Goal: Information Seeking & Learning: Understand process/instructions

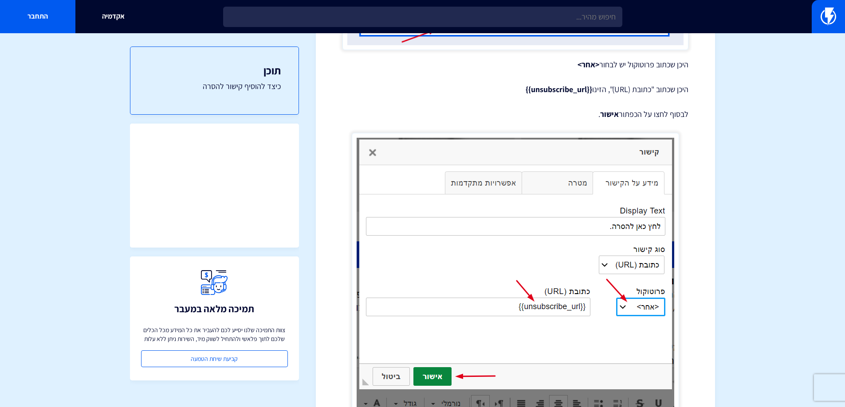
click at [550, 99] on div "הוספת קישור להסרה בדואר אלקטרוני כדי לעמוד בחוקי שיווק בדוא"ל, חובה לכלול בכל מ…" at bounding box center [515, 148] width 346 height 821
click at [549, 84] on p "היכן שכתוב "כתובת (URL)", הזינו {{unsubscribe_url}}" at bounding box center [515, 90] width 346 height 12
click at [548, 84] on strong "{{unsubscribe_url}}" at bounding box center [558, 89] width 66 height 10
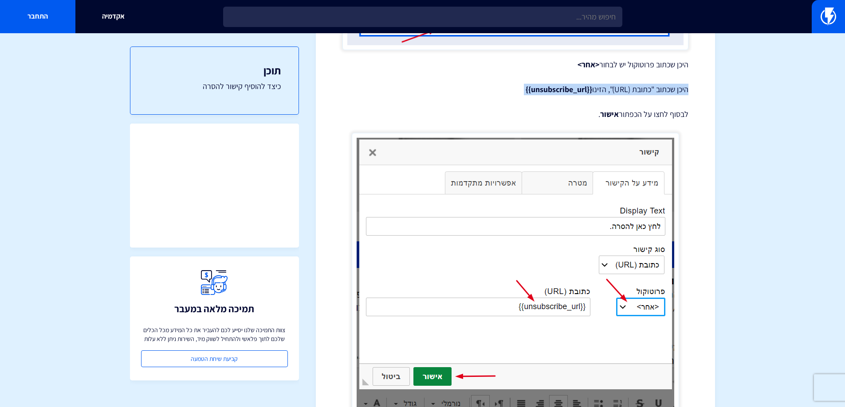
click at [548, 84] on strong "{{unsubscribe_url}}" at bounding box center [558, 89] width 66 height 10
click at [545, 89] on strong "{{unsubscribe_url}}" at bounding box center [558, 89] width 66 height 10
drag, startPoint x: 590, startPoint y: 88, endPoint x: 515, endPoint y: 92, distance: 75.1
click at [515, 92] on p "היכן שכתוב "כתובת (URL)", הזינו {{unsubscribe_url}}" at bounding box center [515, 90] width 346 height 12
copy strong "{{unsubscribe_url}}"
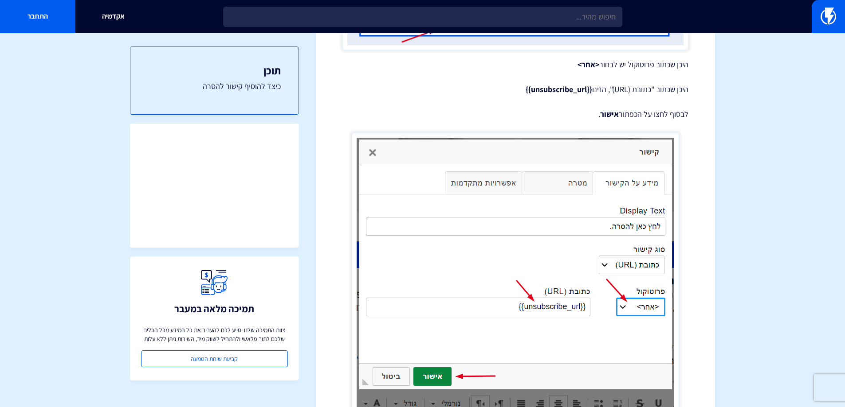
drag, startPoint x: 180, startPoint y: 7, endPoint x: 311, endPoint y: 132, distance: 180.9
click at [311, 132] on section "מרכז תמיכה תבניות דיוור אלקטרוני הוספת קישור להסרה בדואר אלקטרוני כדי לעמוד בחו…" at bounding box center [422, 146] width 845 height 934
